Goal: Book appointment/travel/reservation

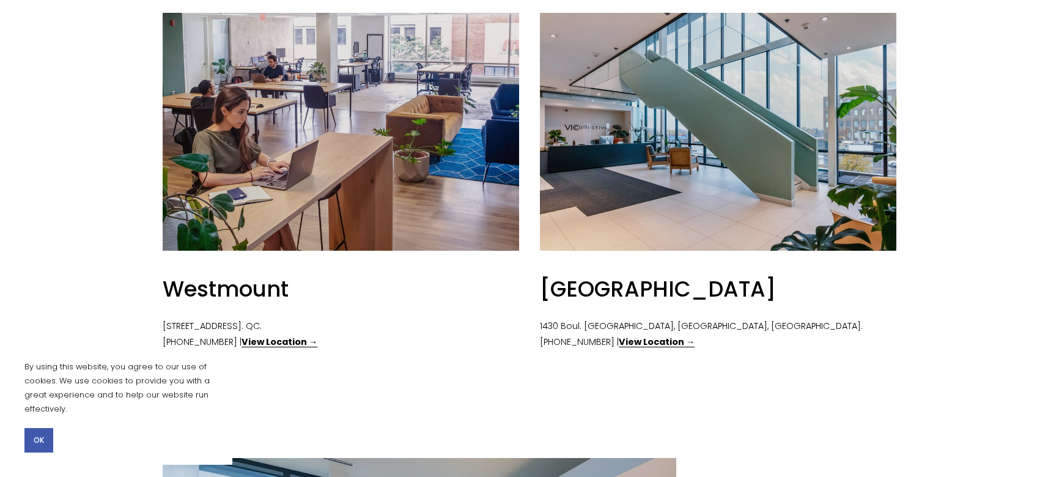
scroll to position [582, 0]
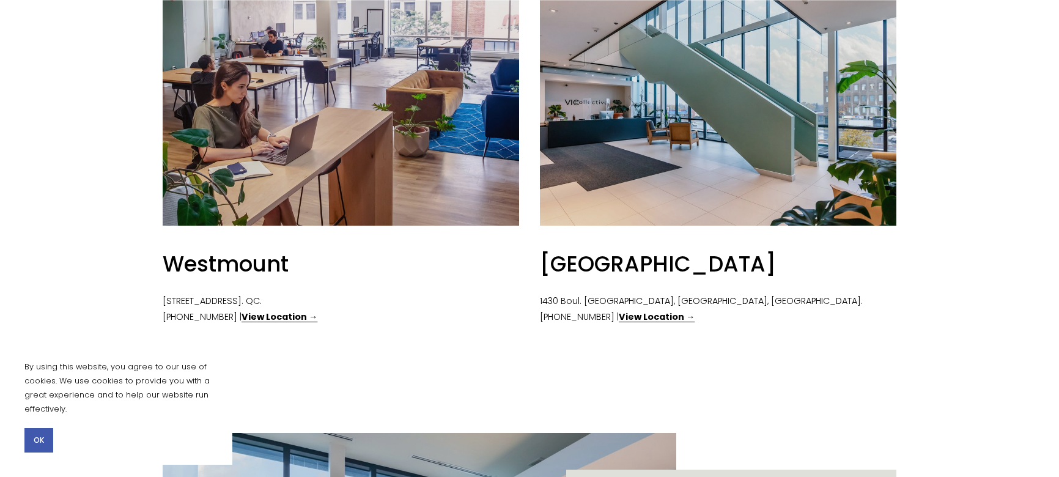
click at [323, 147] on div at bounding box center [341, 107] width 357 height 238
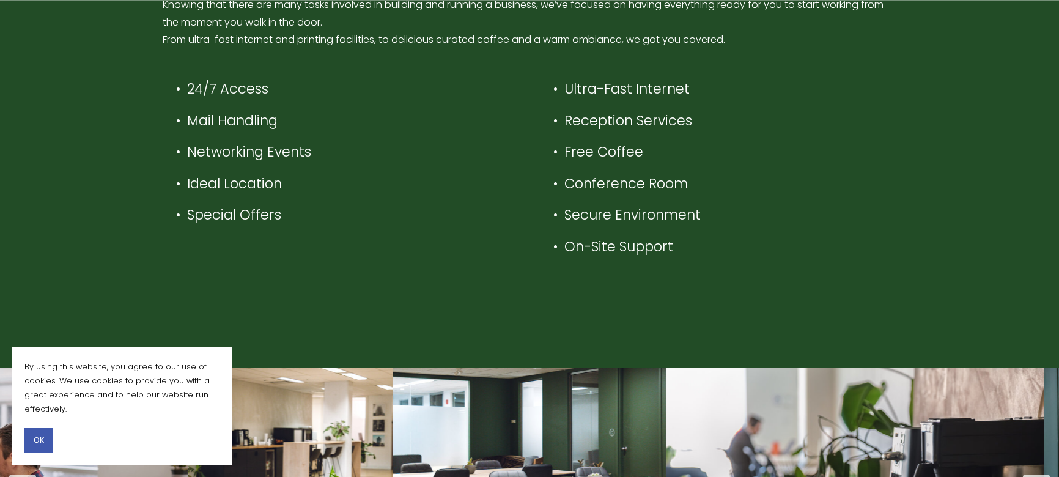
scroll to position [796, 0]
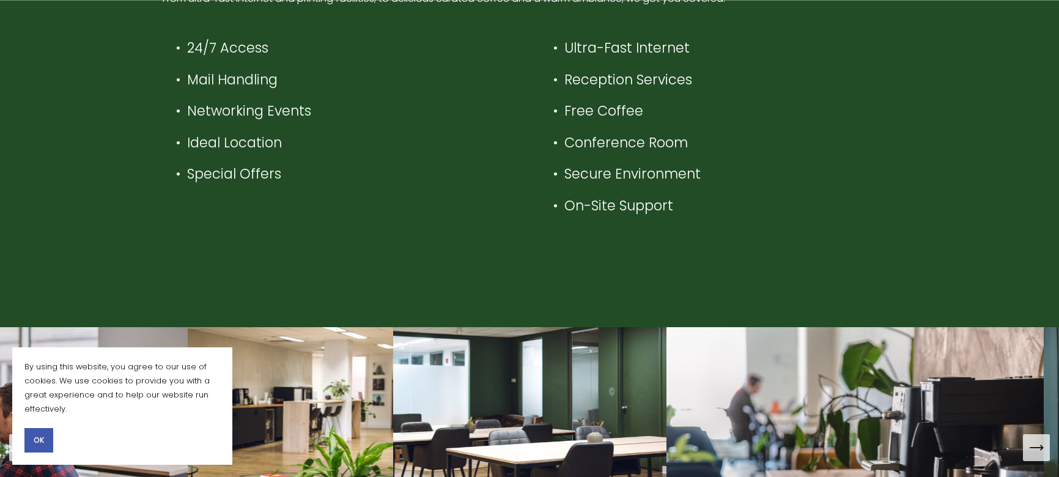
click at [35, 441] on span "OK" at bounding box center [39, 440] width 10 height 11
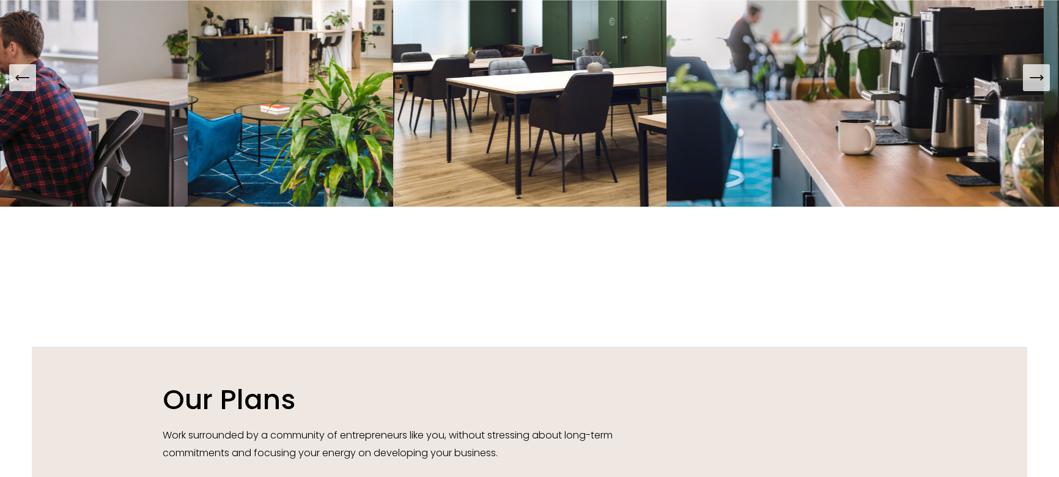
scroll to position [944, 0]
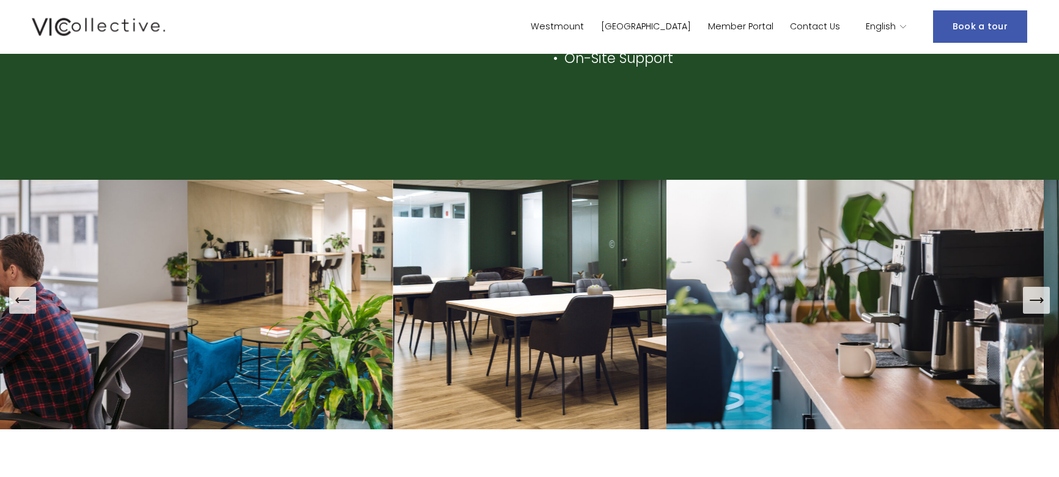
click at [929, 329] on img at bounding box center [855, 305] width 377 height 250
click at [1035, 302] on icon "Next Slide" at bounding box center [1036, 300] width 17 height 17
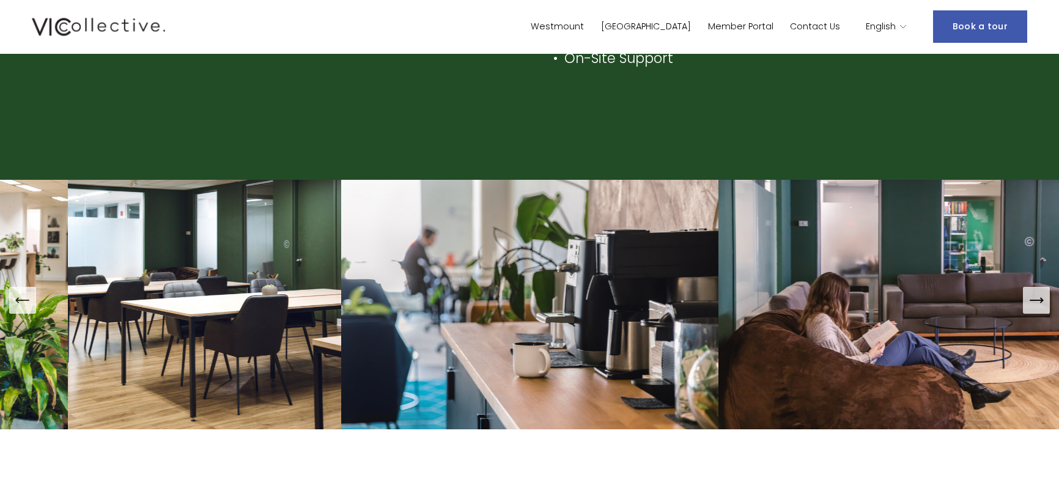
click at [1035, 302] on icon "Next Slide" at bounding box center [1036, 300] width 17 height 17
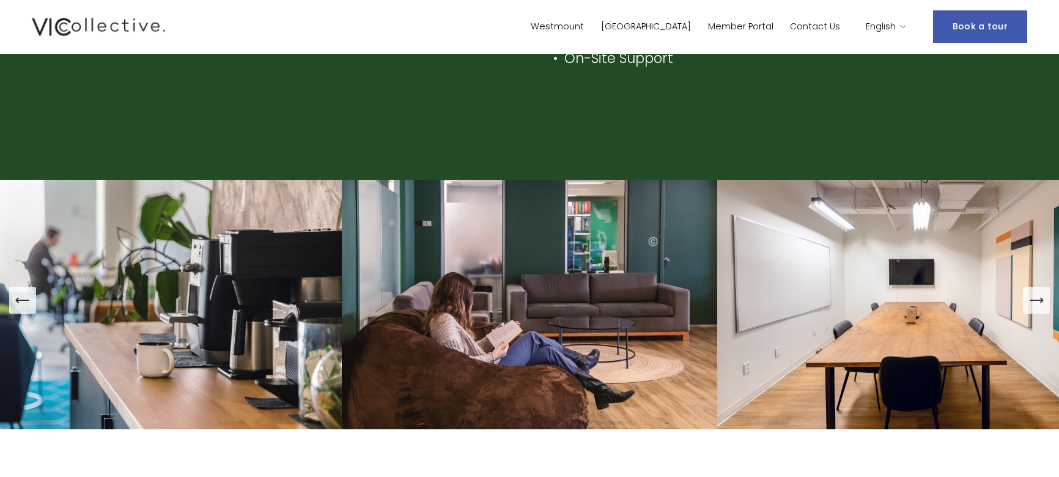
click at [1035, 302] on icon "Next Slide" at bounding box center [1036, 300] width 17 height 17
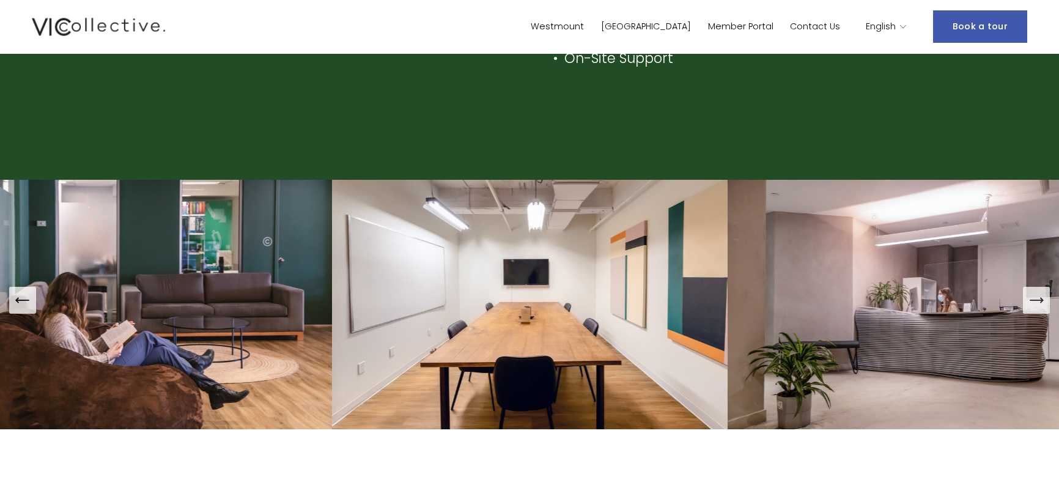
click at [1035, 302] on icon "Next Slide" at bounding box center [1036, 300] width 17 height 17
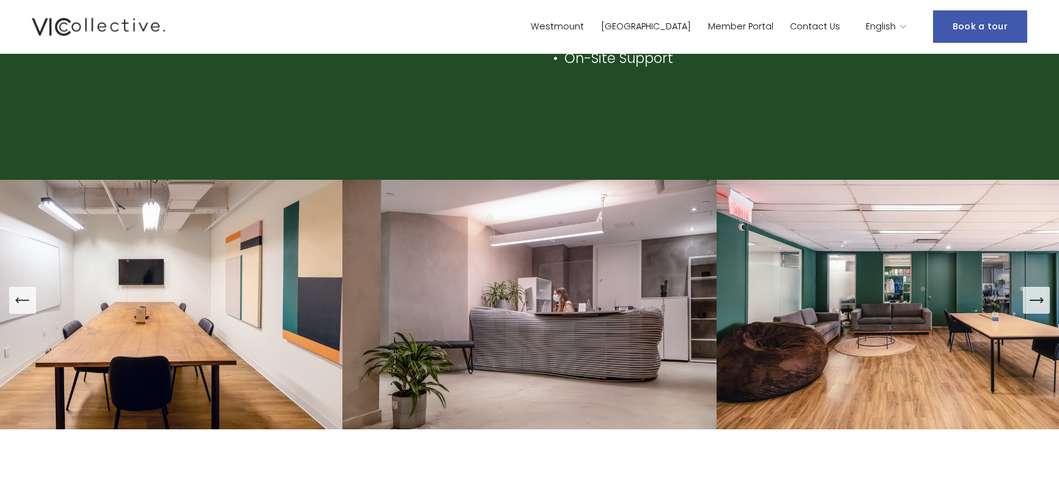
click at [1035, 302] on icon "Next Slide" at bounding box center [1036, 300] width 17 height 17
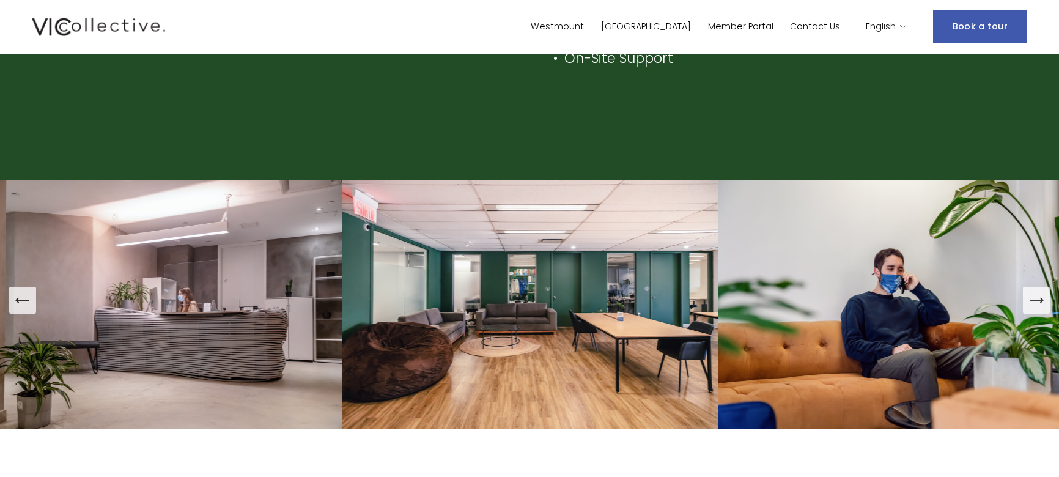
click at [1035, 302] on icon "Next Slide" at bounding box center [1036, 300] width 17 height 17
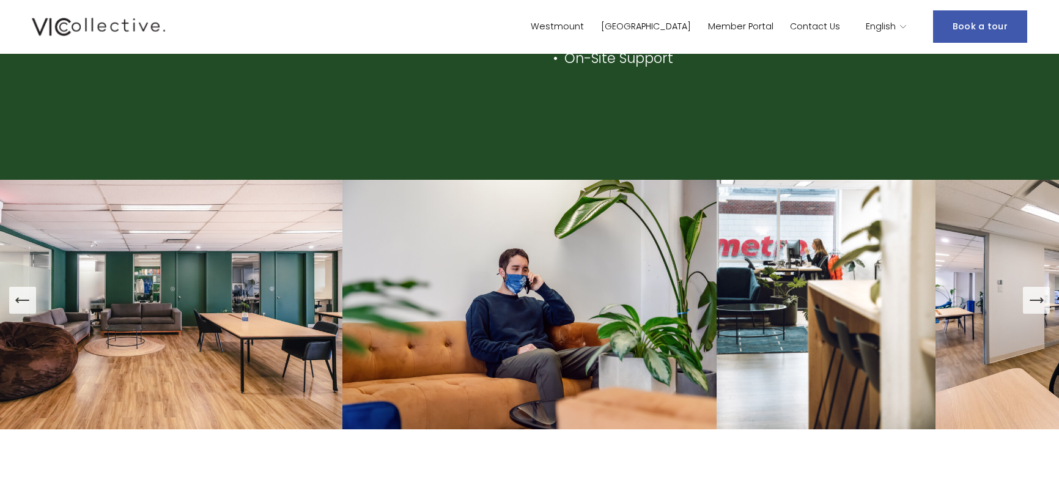
click at [1035, 302] on icon "Next Slide" at bounding box center [1036, 300] width 17 height 17
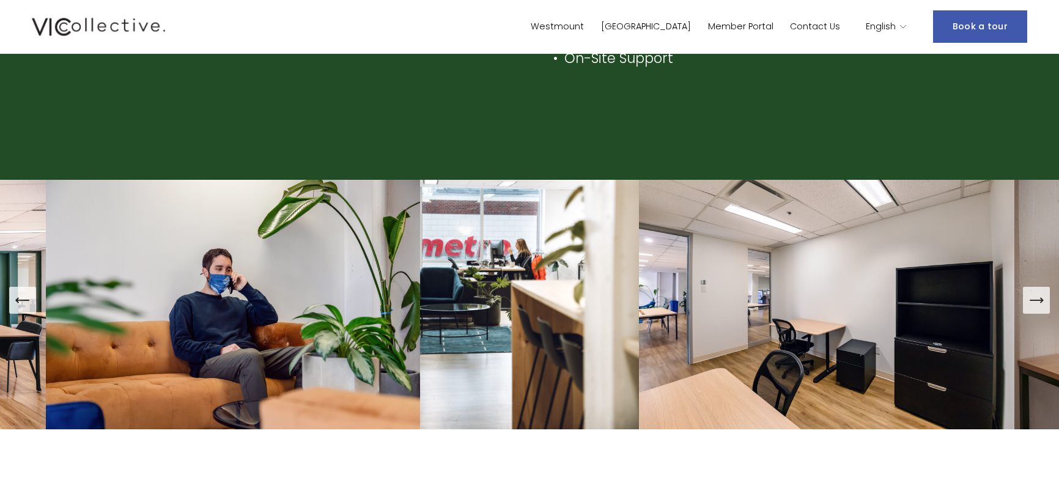
click at [1035, 302] on icon "Next Slide" at bounding box center [1036, 300] width 17 height 17
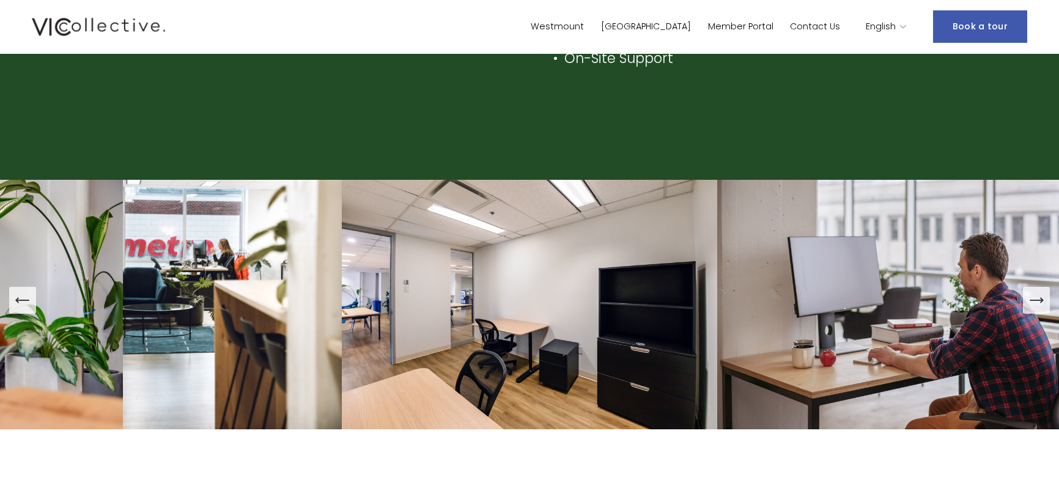
click at [1035, 302] on icon "Next Slide" at bounding box center [1036, 300] width 17 height 17
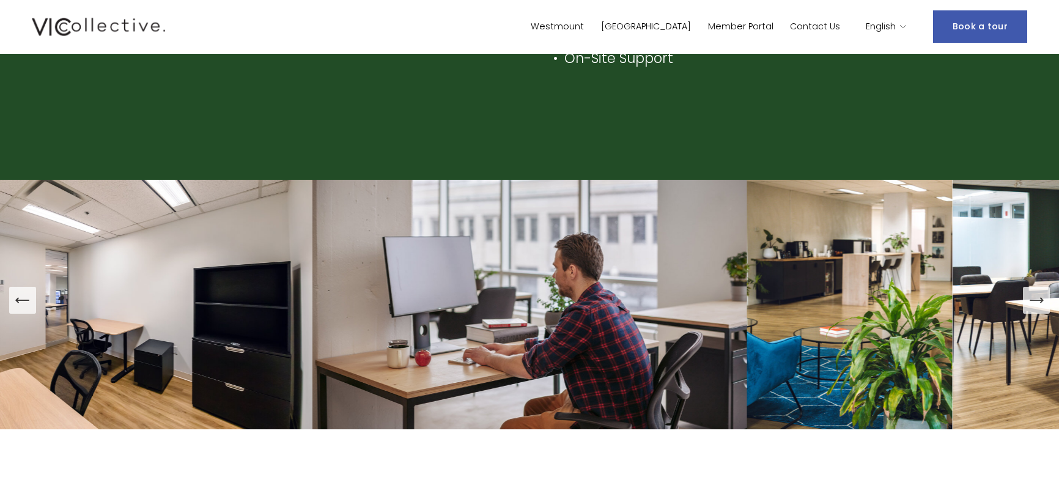
click at [1035, 302] on icon "Next Slide" at bounding box center [1036, 300] width 17 height 17
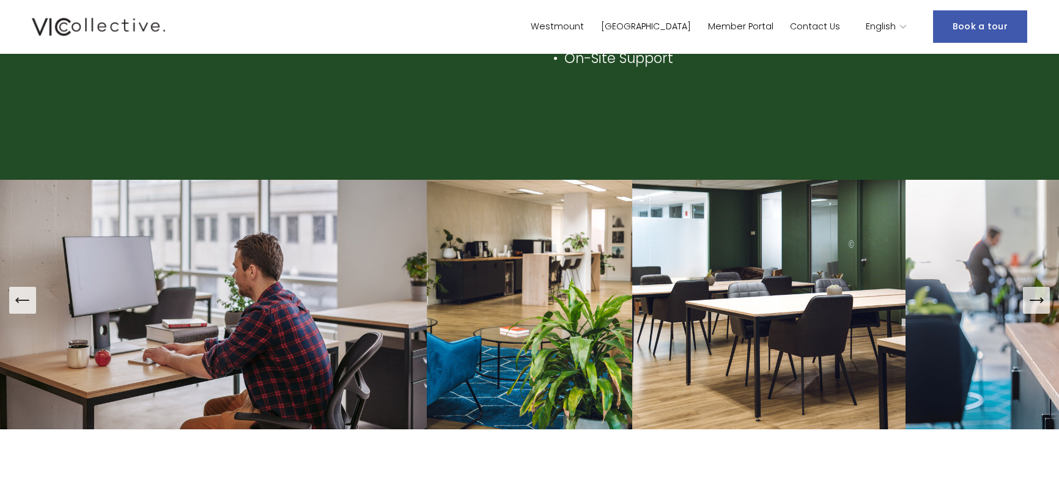
scroll to position [10, 0]
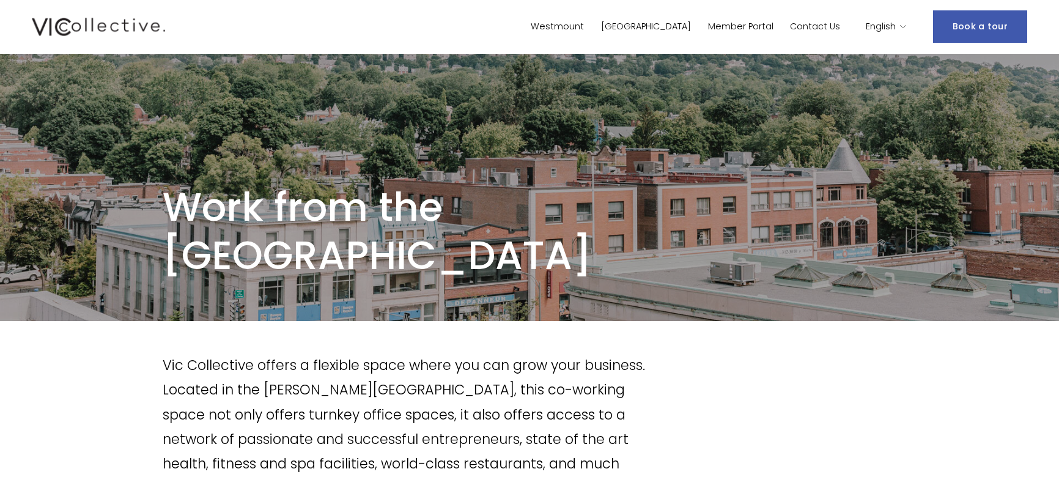
click at [584, 24] on link "Westmount" at bounding box center [557, 27] width 53 height 18
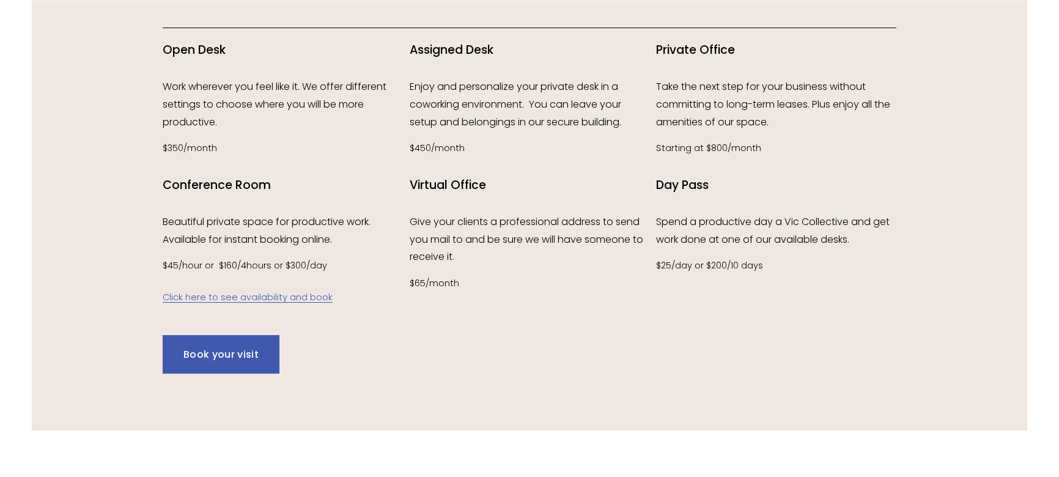
scroll to position [1674, 0]
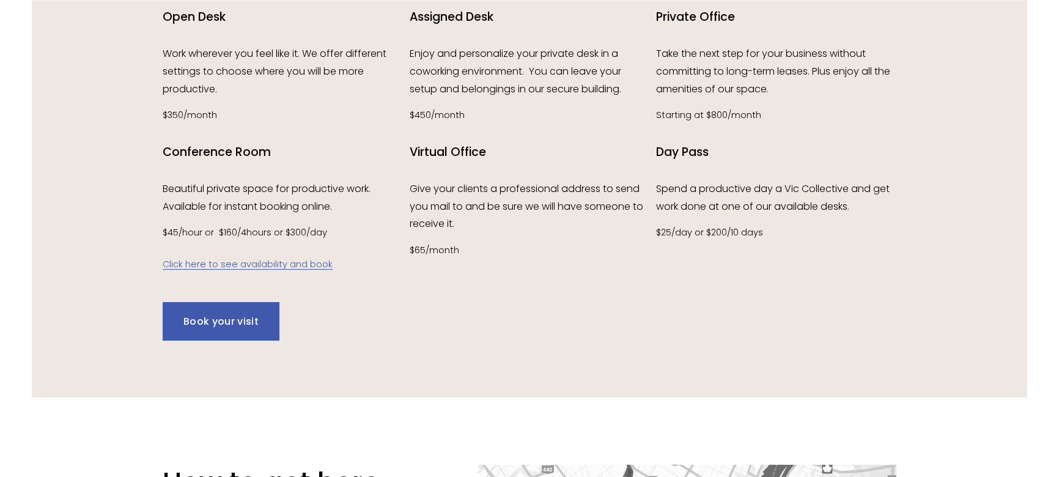
click at [247, 270] on link "Click here to see availability and book" at bounding box center [248, 264] width 170 height 12
